Goal: Transaction & Acquisition: Purchase product/service

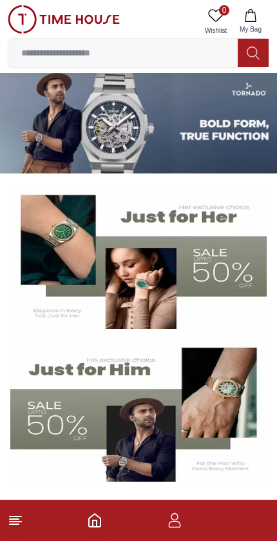
click at [224, 18] on link "0 Wishlist" at bounding box center [216, 21] width 32 height 33
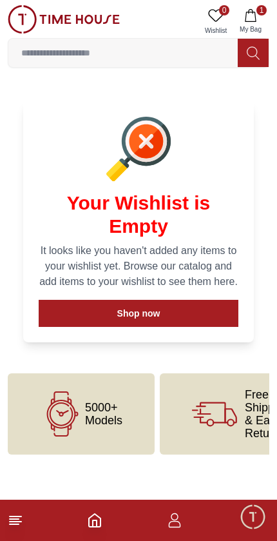
click at [260, 17] on button "1 My Bag" at bounding box center [250, 21] width 37 height 33
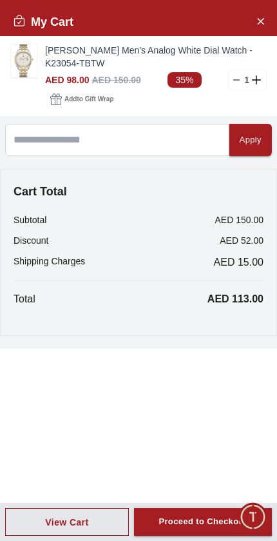
click at [26, 52] on img at bounding box center [24, 60] width 26 height 33
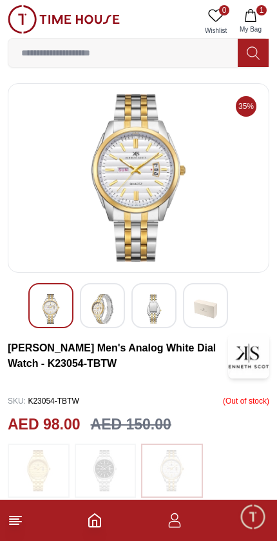
click at [108, 308] on img at bounding box center [102, 309] width 23 height 30
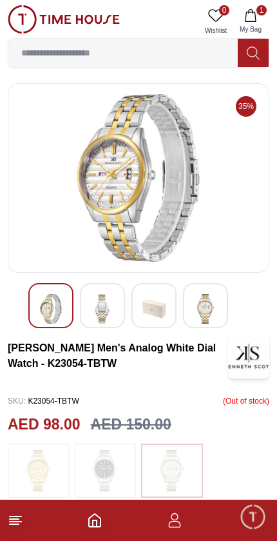
click at [161, 305] on img at bounding box center [153, 309] width 23 height 30
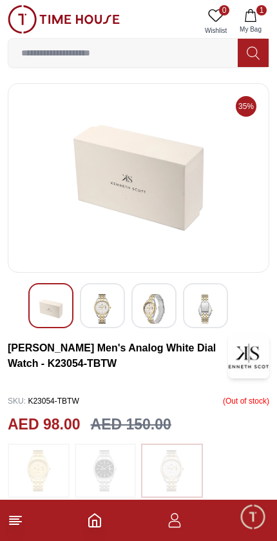
click at [202, 296] on img at bounding box center [205, 309] width 23 height 30
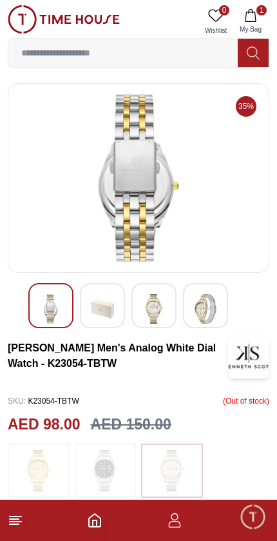
click at [54, 313] on img at bounding box center [50, 309] width 23 height 30
click at [110, 306] on img at bounding box center [102, 309] width 23 height 30
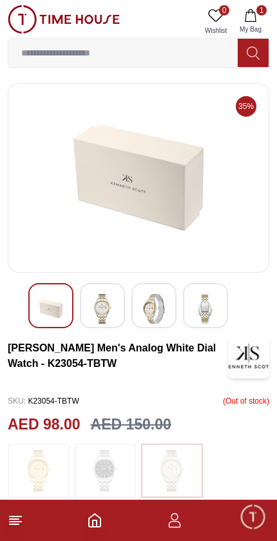
click at [160, 305] on img at bounding box center [153, 309] width 23 height 30
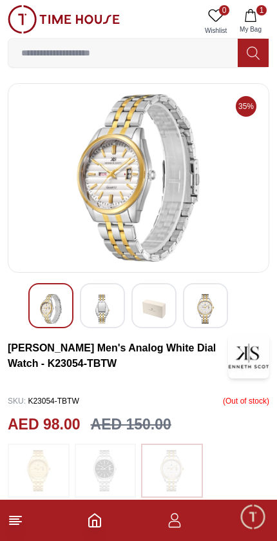
click at [50, 309] on img at bounding box center [50, 309] width 23 height 30
click at [111, 298] on img at bounding box center [102, 309] width 23 height 30
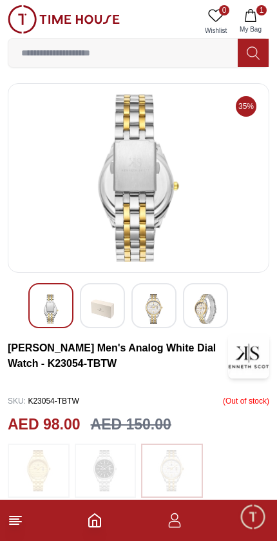
click at [163, 302] on img at bounding box center [153, 309] width 23 height 30
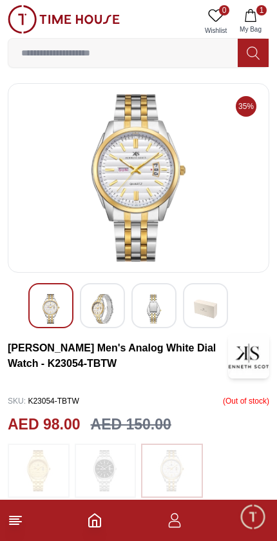
click at [215, 300] on img at bounding box center [205, 309] width 23 height 30
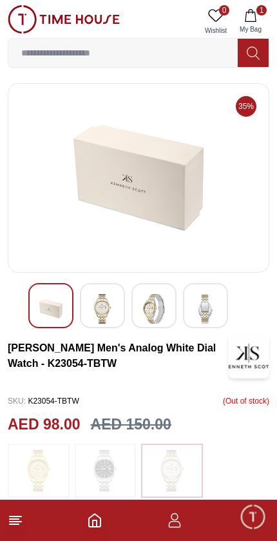
click at [46, 311] on img at bounding box center [50, 309] width 23 height 30
click at [53, 298] on img at bounding box center [50, 309] width 23 height 30
click at [111, 303] on img at bounding box center [102, 309] width 23 height 30
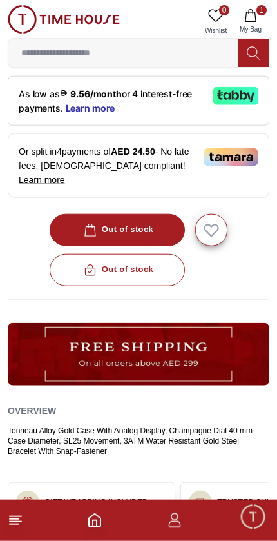
scroll to position [437, 0]
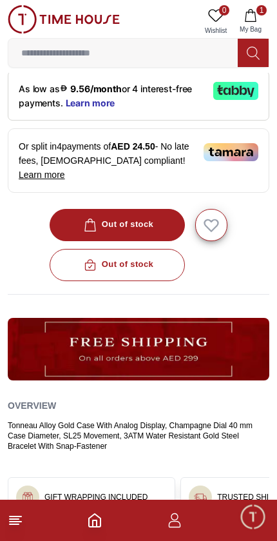
click at [152, 249] on div "Out of stock" at bounding box center [139, 265] width 262 height 32
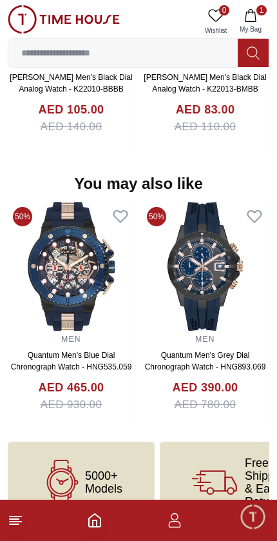
scroll to position [1225, 0]
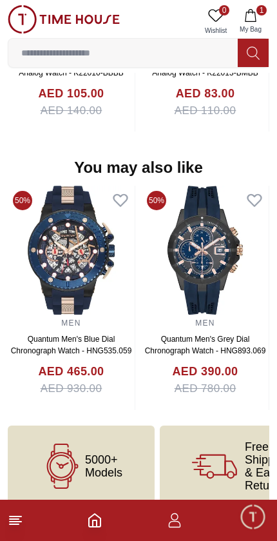
click at [259, 14] on span "1" at bounding box center [262, 10] width 10 height 10
